Goal: Task Accomplishment & Management: Complete application form

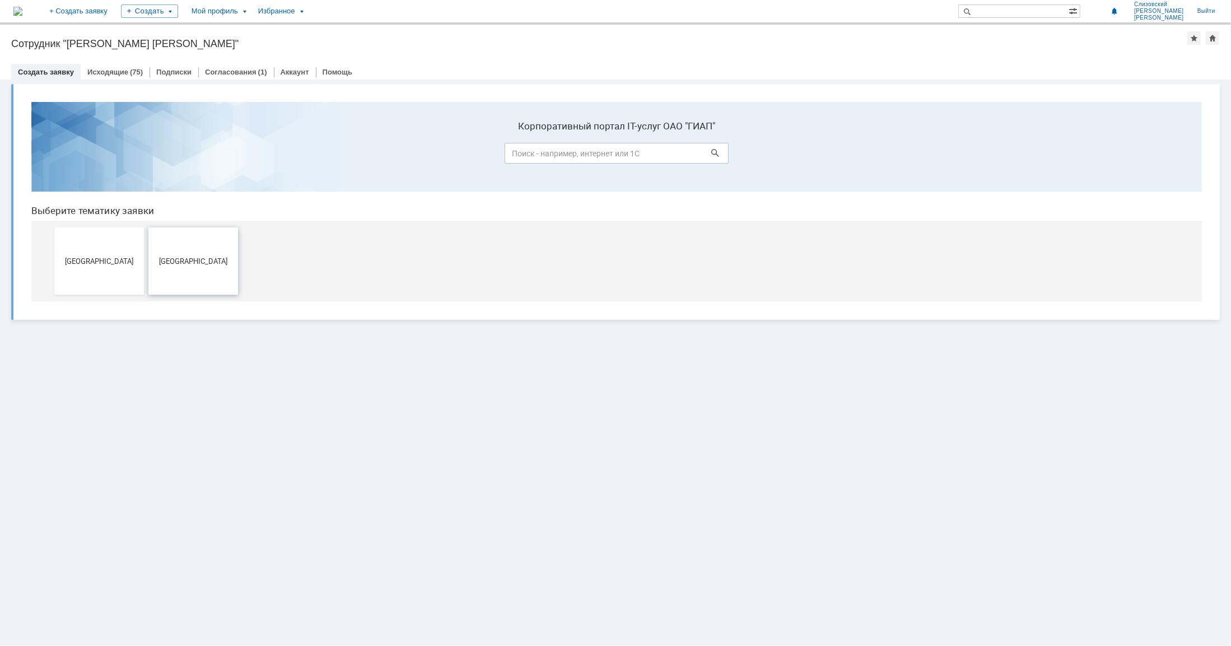
click at [205, 263] on span "Новомосковск" at bounding box center [193, 260] width 83 height 8
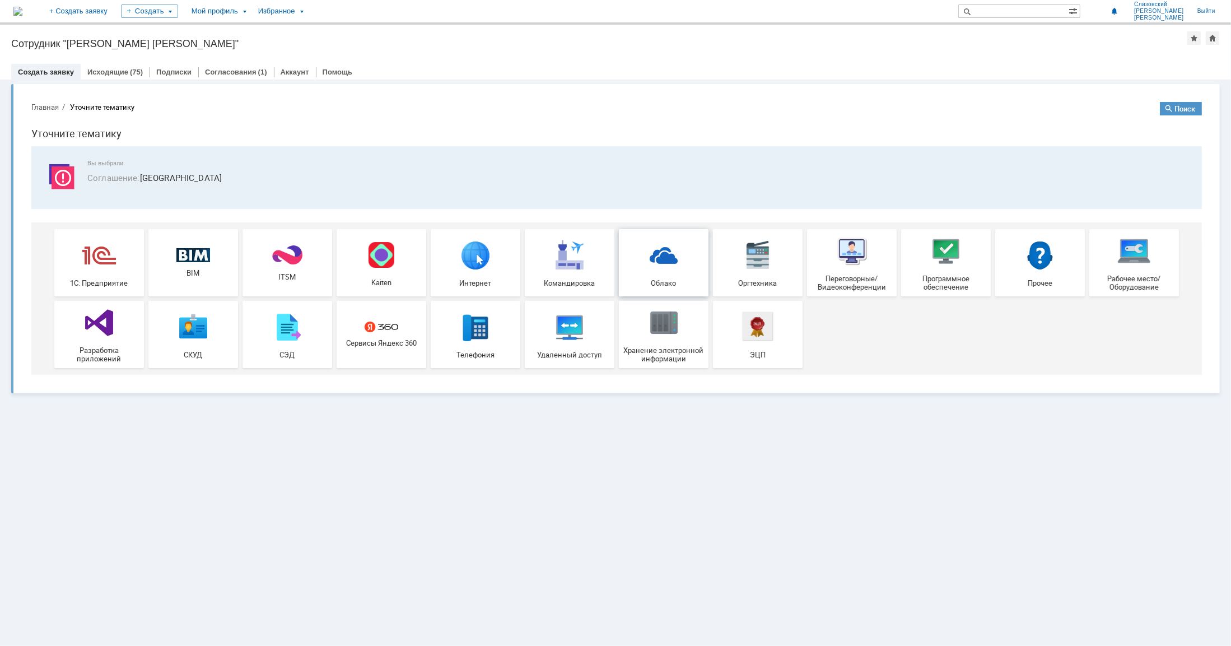
click at [662, 255] on img at bounding box center [664, 254] width 34 height 34
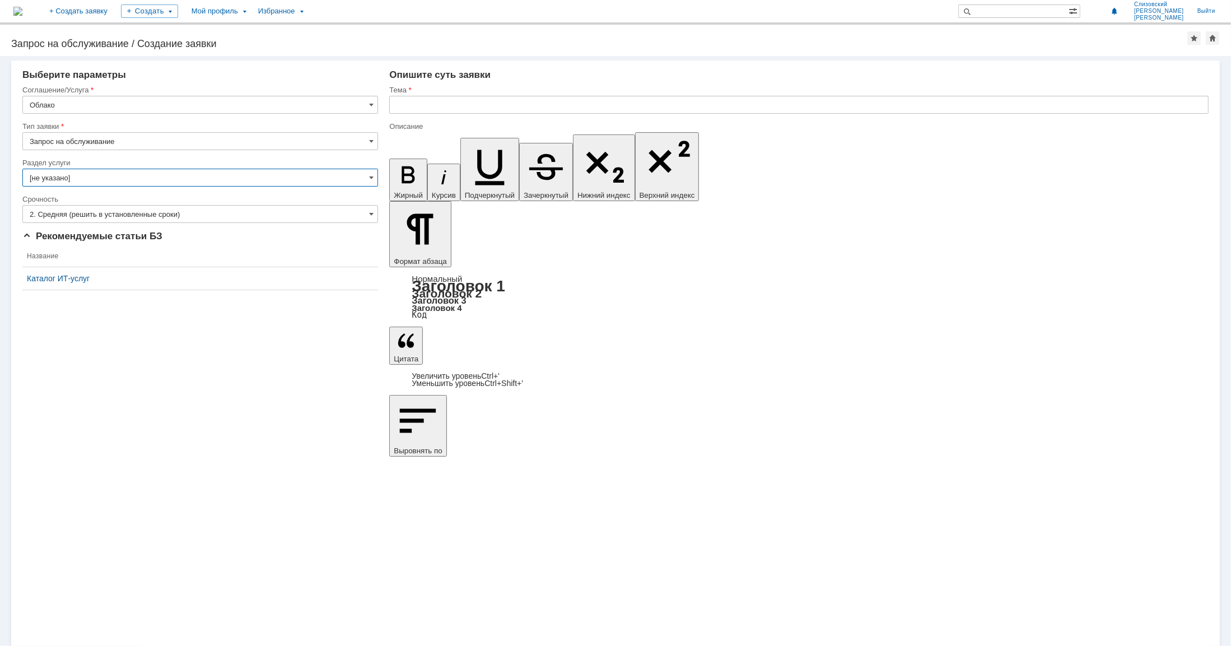
click at [72, 176] on input "[не указано]" at bounding box center [200, 178] width 356 height 18
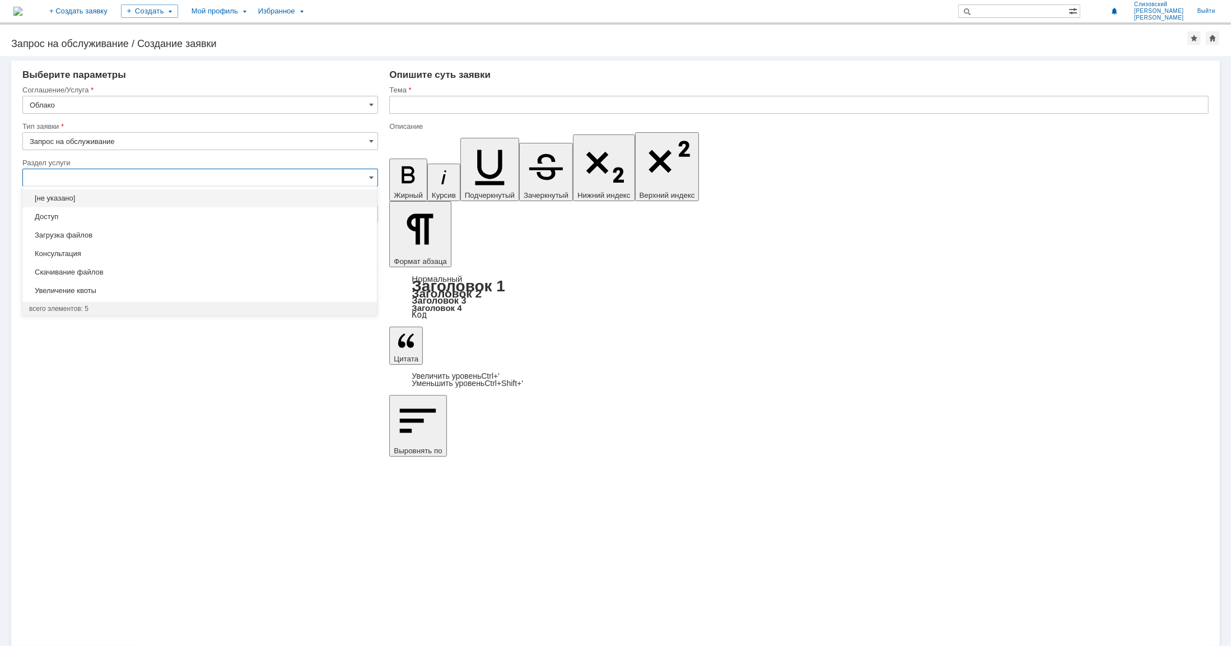
click at [173, 378] on div "Внимание! Выберите параметры Соглашение/Услуга Облако Тип заявки Запрос на обсл…" at bounding box center [615, 351] width 1231 height 590
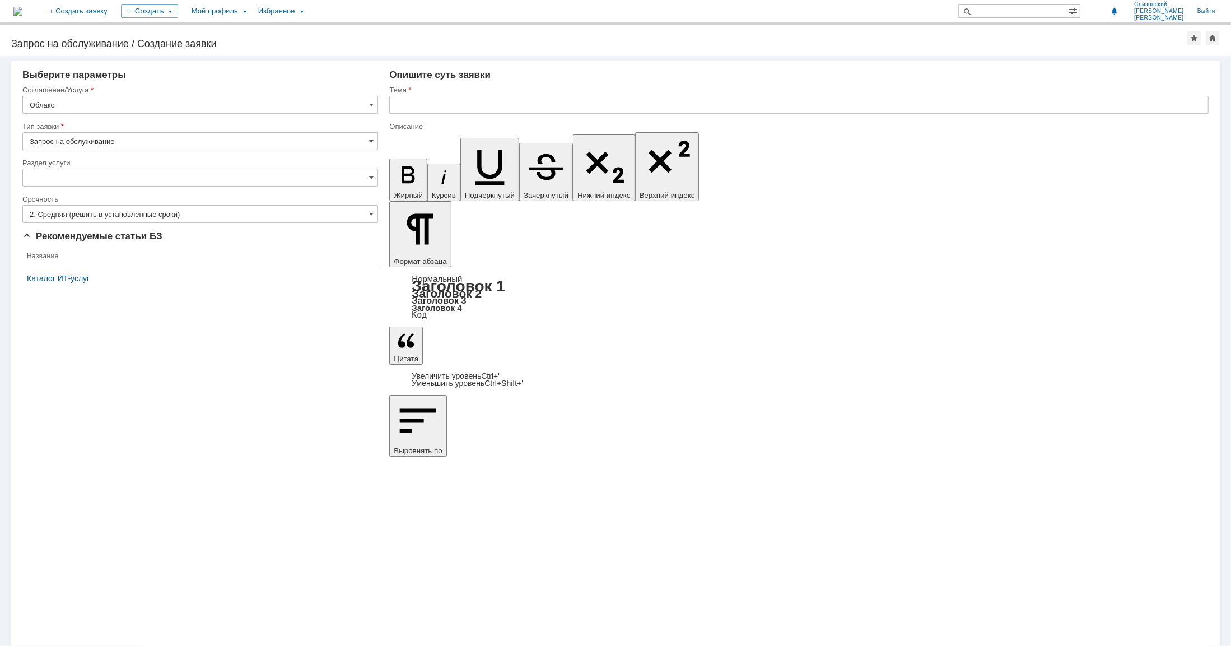
type input "[не указано]"
click at [428, 102] on input "text" at bounding box center [798, 105] width 819 height 18
click at [437, 105] on input "text" at bounding box center [798, 105] width 819 height 18
type input "С"
type input "О"
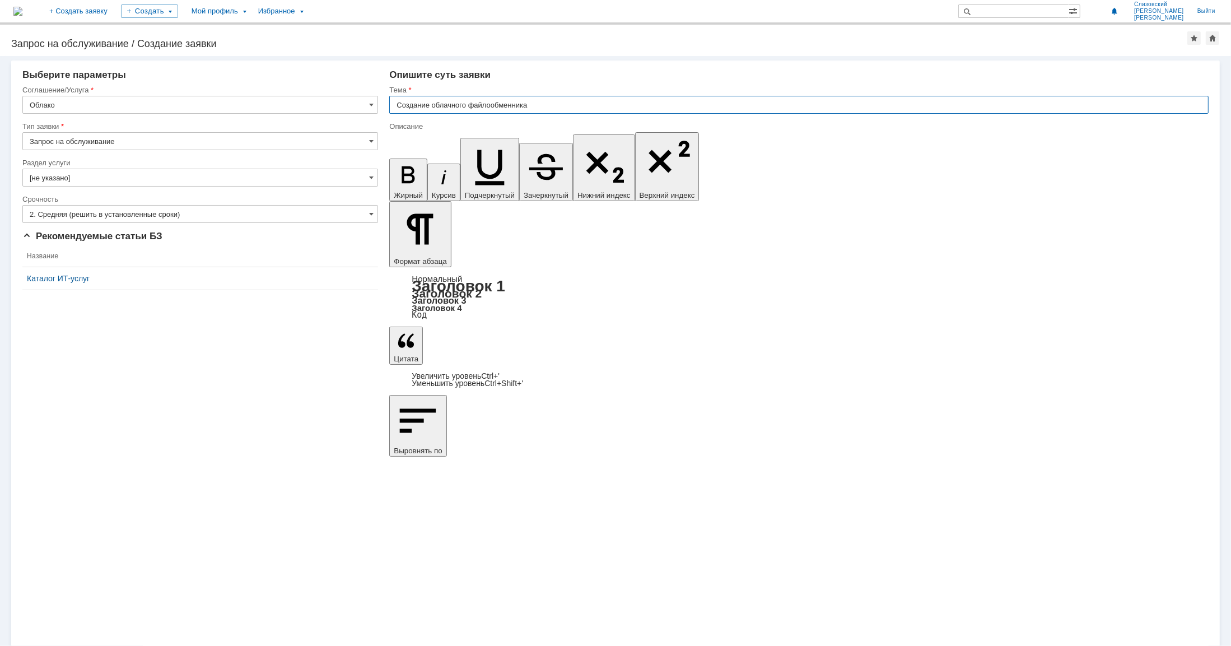
type input "Создание облачного файлообменника"
